Goal: Transaction & Acquisition: Purchase product/service

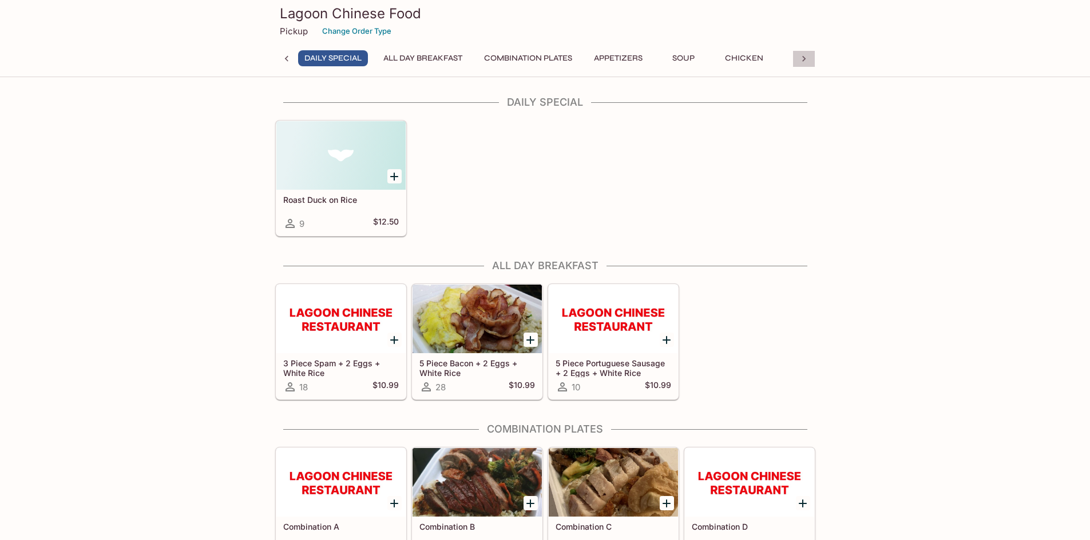
click at [809, 58] on icon at bounding box center [803, 58] width 11 height 11
click at [532, 61] on button "Mein/Look Fun" at bounding box center [526, 58] width 80 height 16
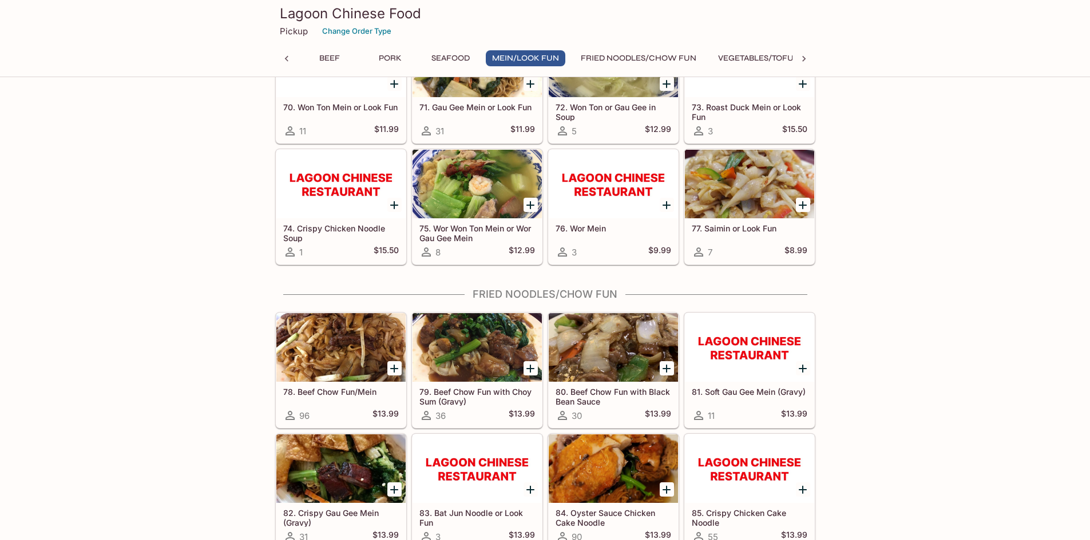
scroll to position [3162, 0]
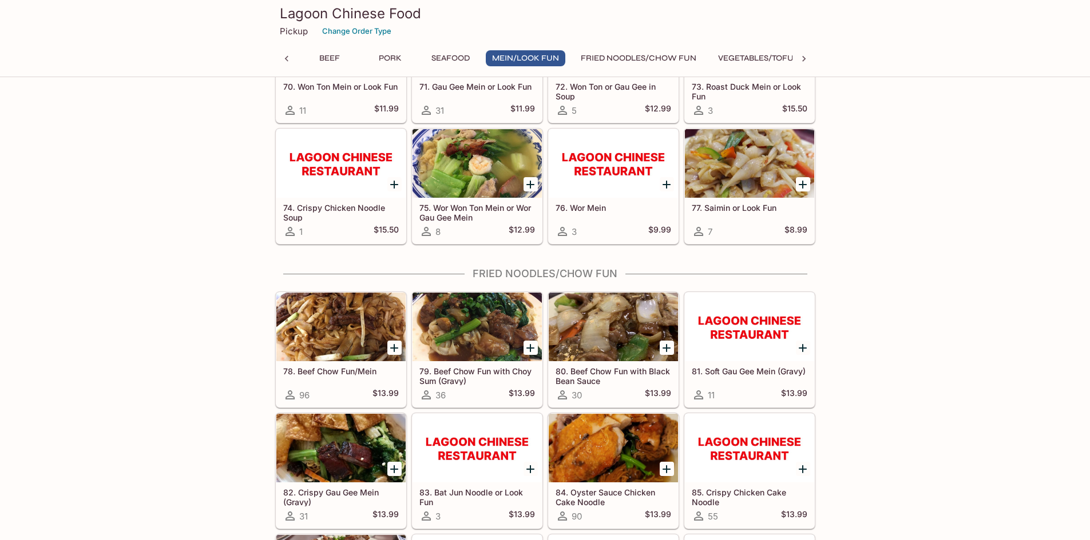
click at [394, 351] on icon "Add 78. Beef Chow Fun/Mein" at bounding box center [394, 348] width 8 height 8
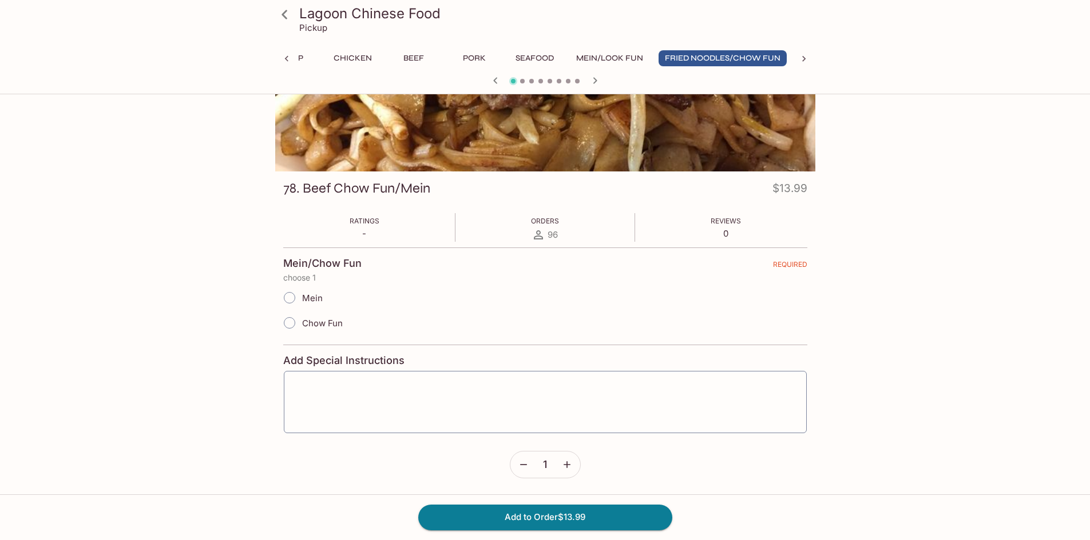
scroll to position [99, 0]
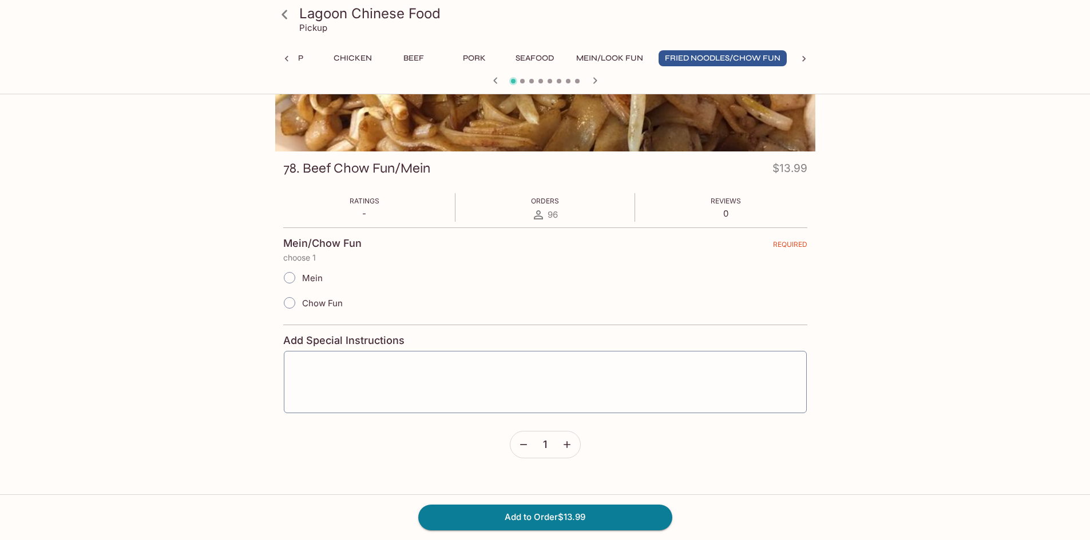
click at [292, 301] on input "Chow Fun" at bounding box center [289, 303] width 24 height 24
radio input "true"
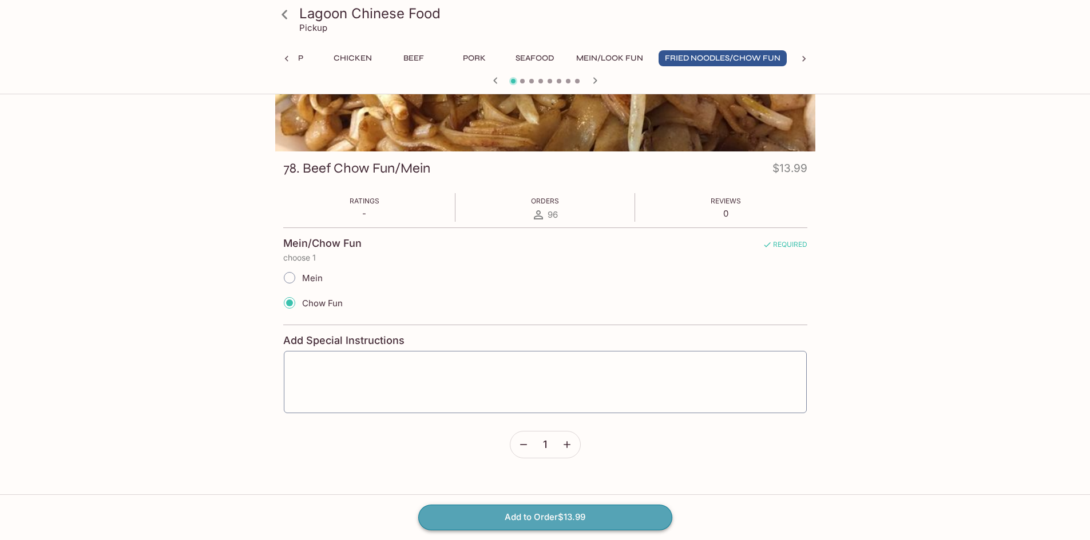
click at [555, 513] on button "Add to Order $13.99" at bounding box center [545, 517] width 254 height 25
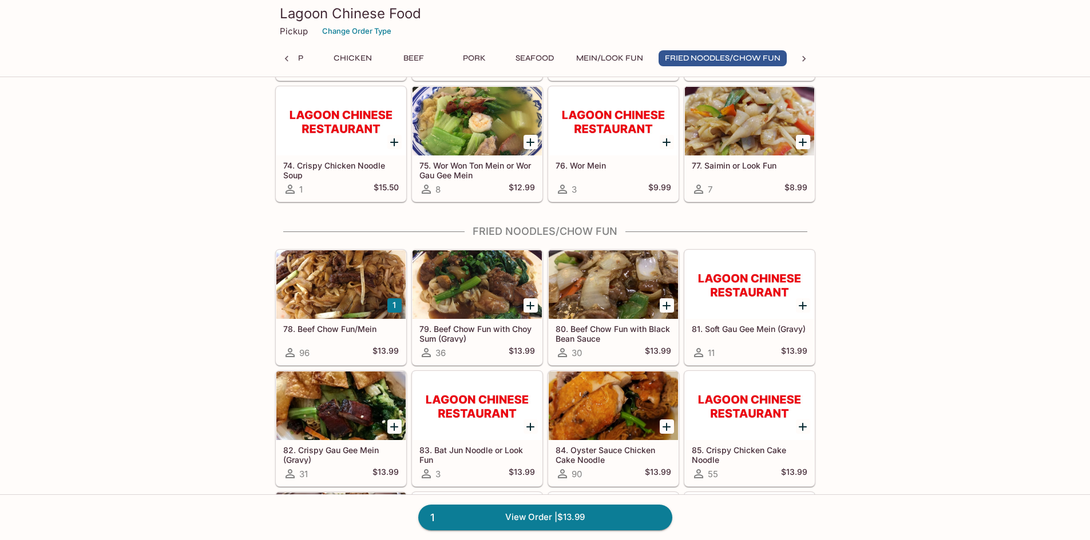
scroll to position [3203, 0]
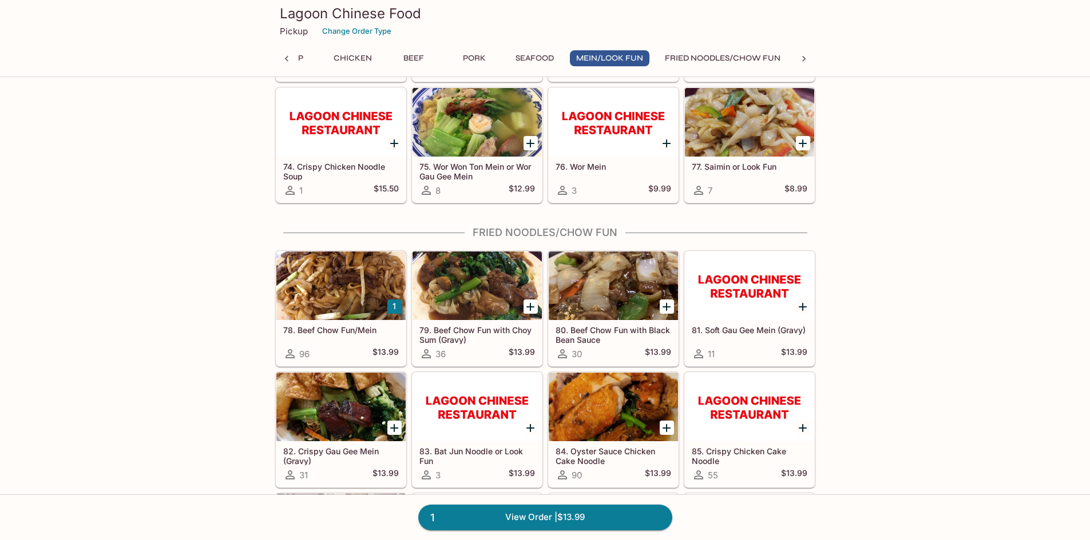
click at [532, 303] on icon "Add 79. Beef Chow Fun with Choy Sum (Gravy)" at bounding box center [530, 307] width 14 height 14
click at [527, 516] on link "2 View Order | $27.98" at bounding box center [545, 517] width 254 height 25
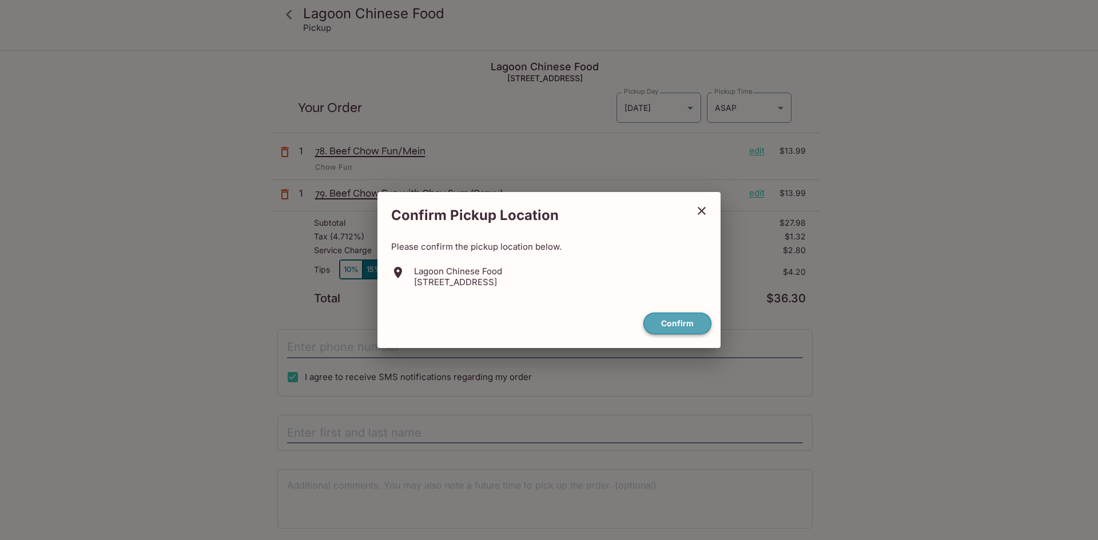
click at [684, 322] on button "Confirm" at bounding box center [677, 324] width 68 height 22
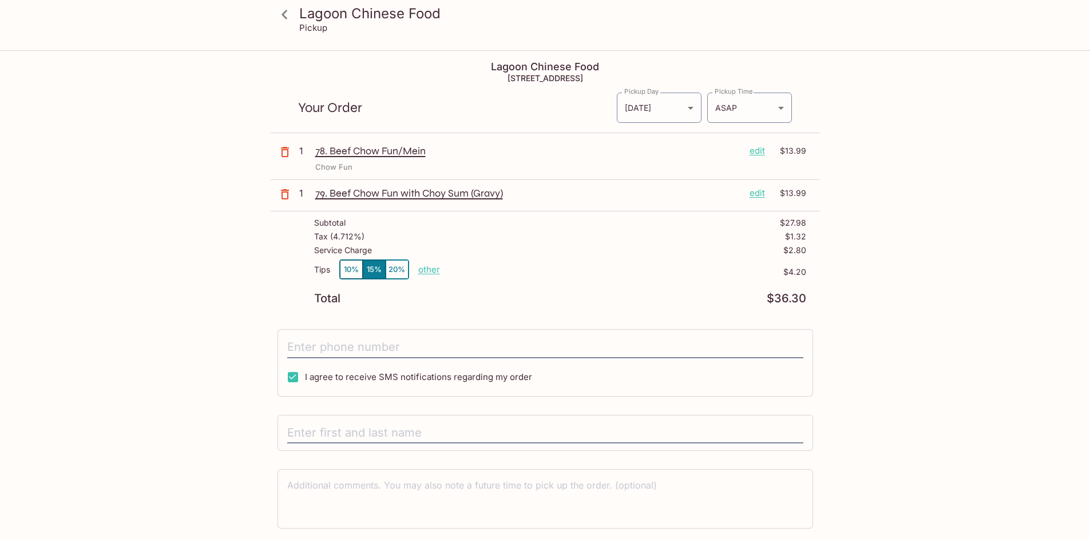
scroll to position [51, 0]
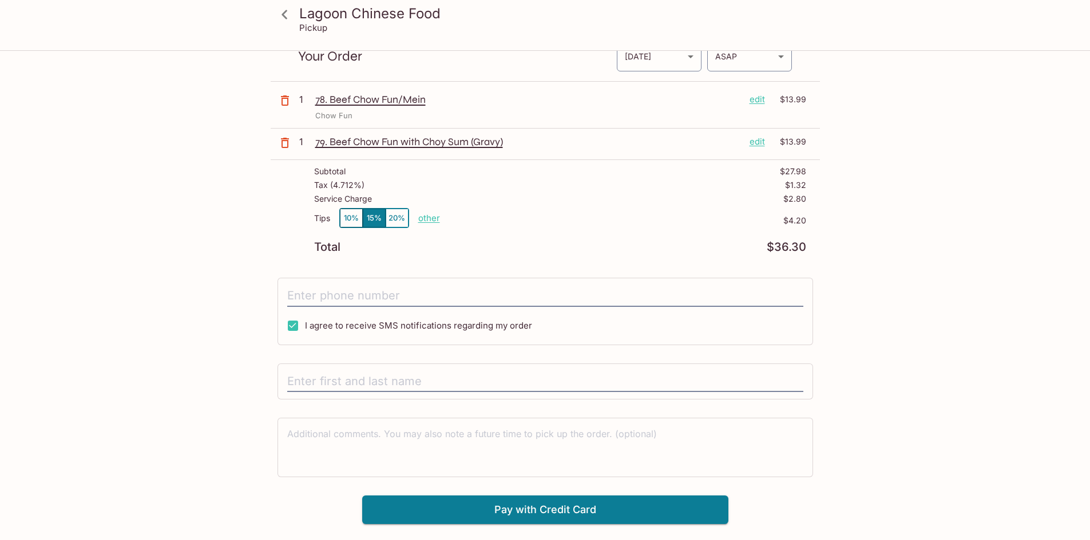
drag, startPoint x: 261, startPoint y: 288, endPoint x: 269, endPoint y: 288, distance: 8.0
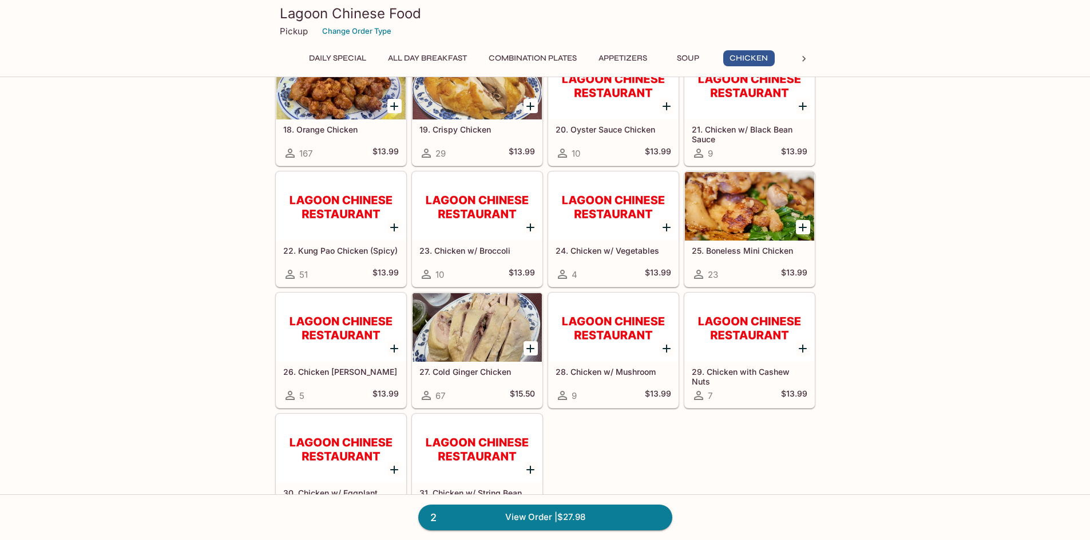
scroll to position [1318, 0]
